Goal: Navigation & Orientation: Find specific page/section

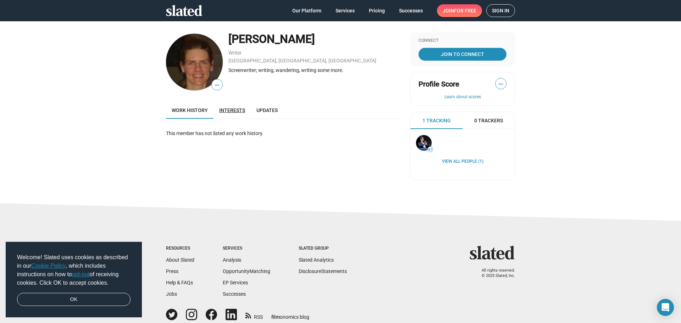
click at [239, 111] on span "Interests" at bounding box center [232, 110] width 26 height 6
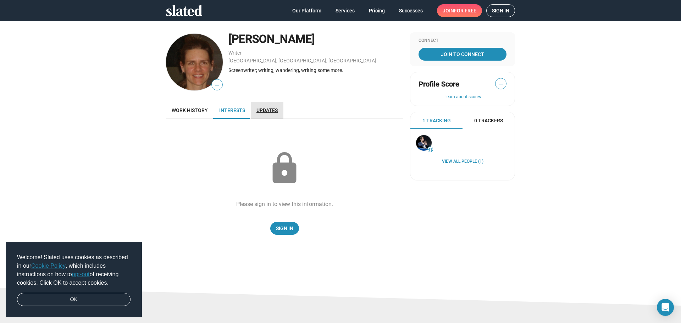
click at [264, 108] on span "Updates" at bounding box center [266, 110] width 21 height 6
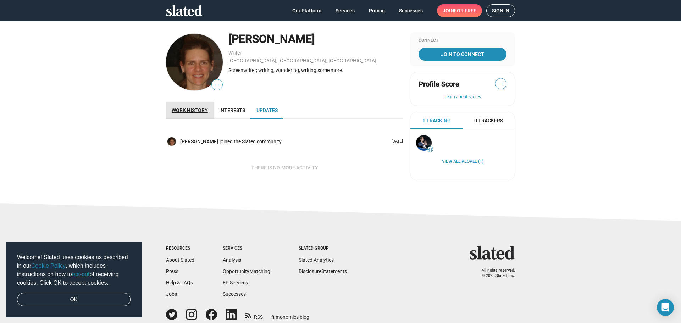
click at [192, 109] on span "Work history" at bounding box center [190, 110] width 36 height 6
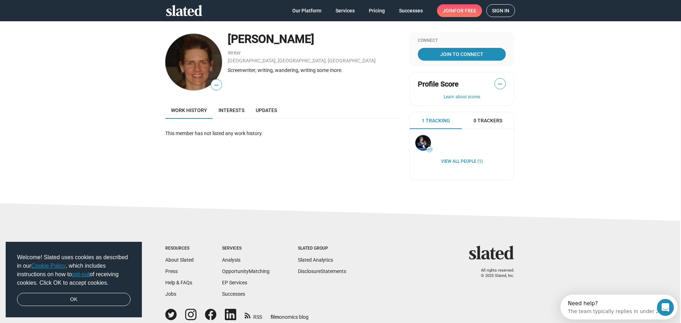
click at [192, 57] on img at bounding box center [193, 62] width 57 height 57
